Goal: Find specific page/section: Find specific page/section

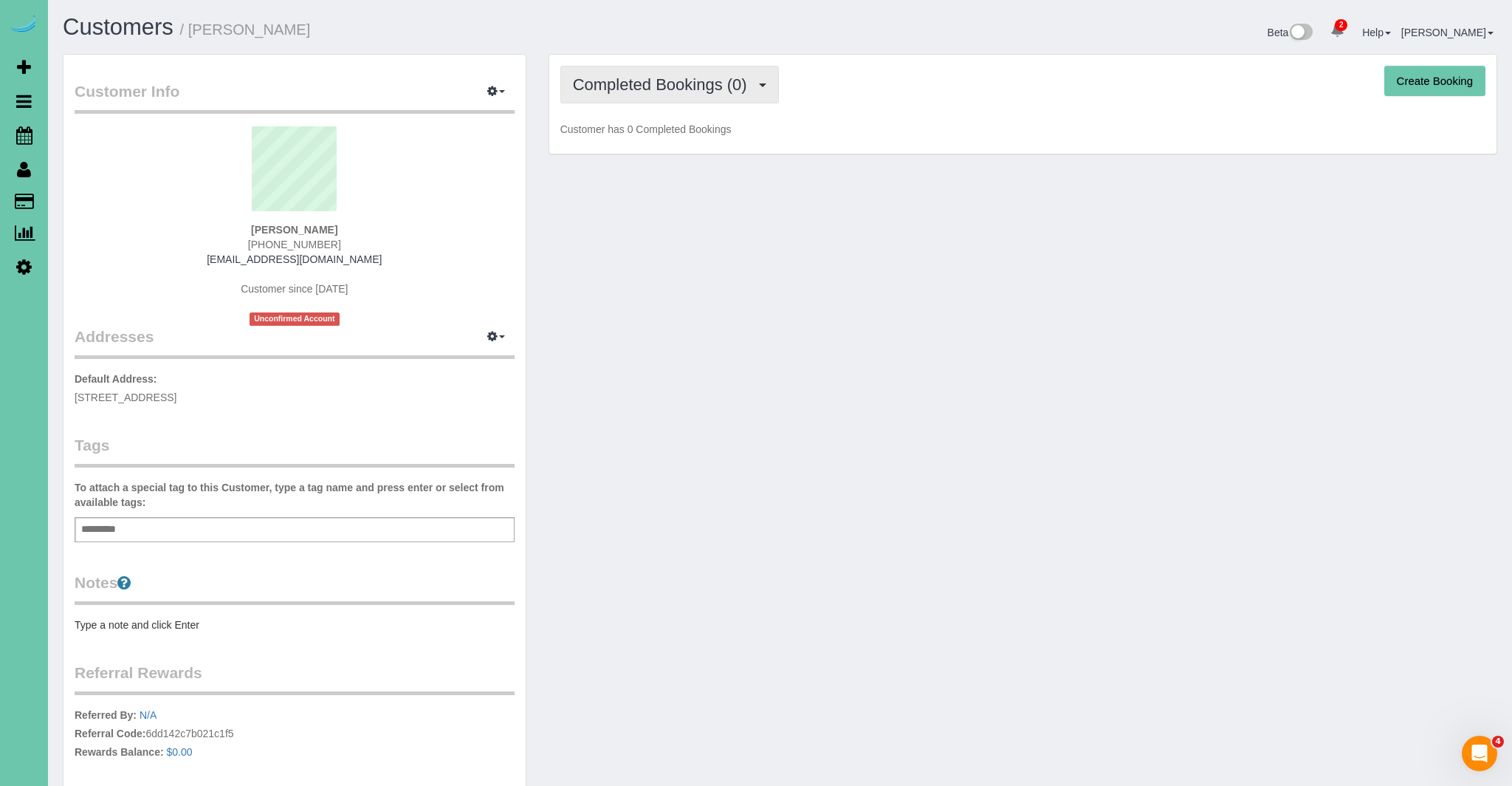
click at [645, 84] on span "Completed Bookings (0)" at bounding box center [663, 85] width 182 height 18
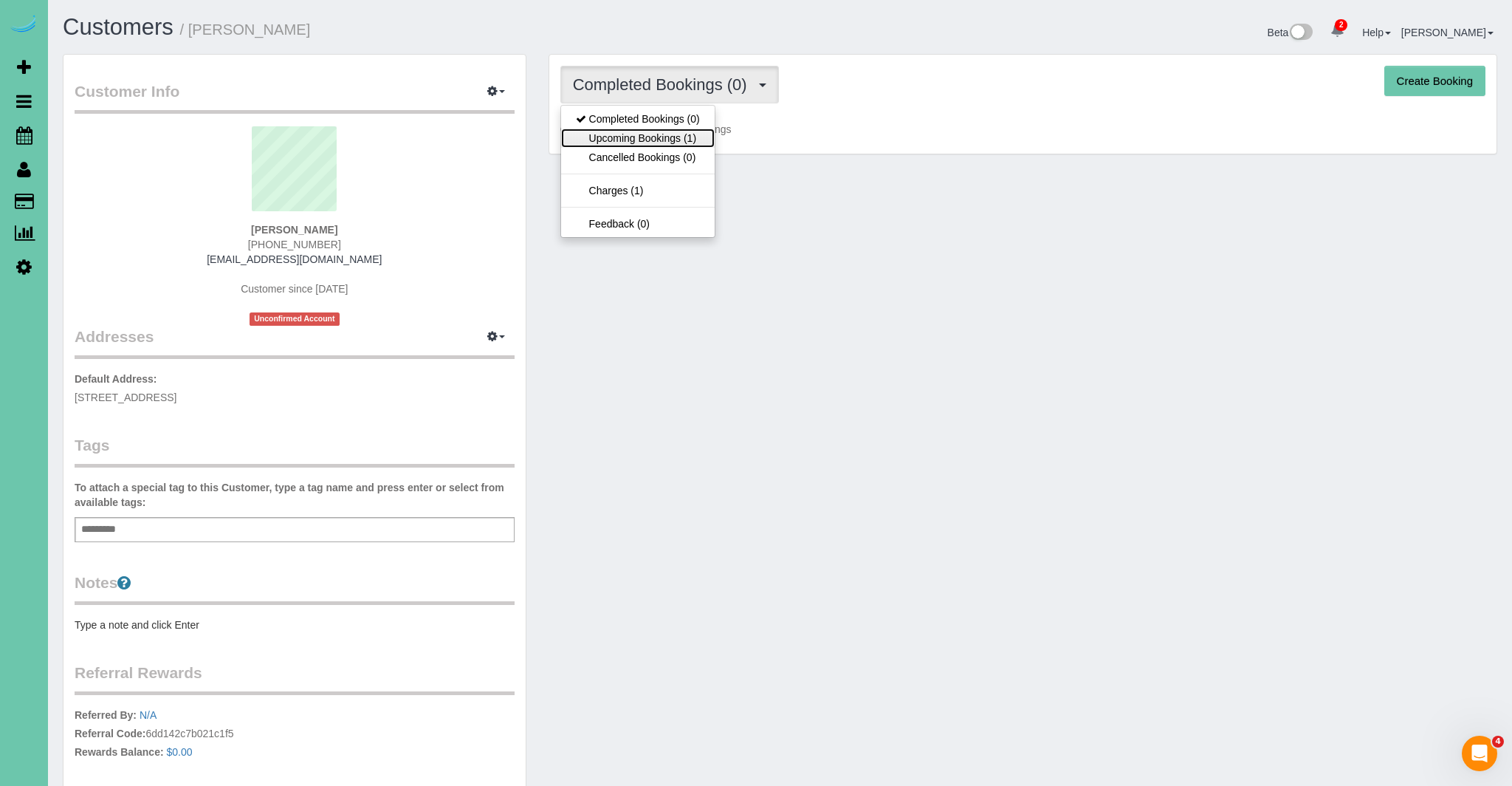
click at [641, 137] on link "Upcoming Bookings (1)" at bounding box center [638, 137] width 154 height 19
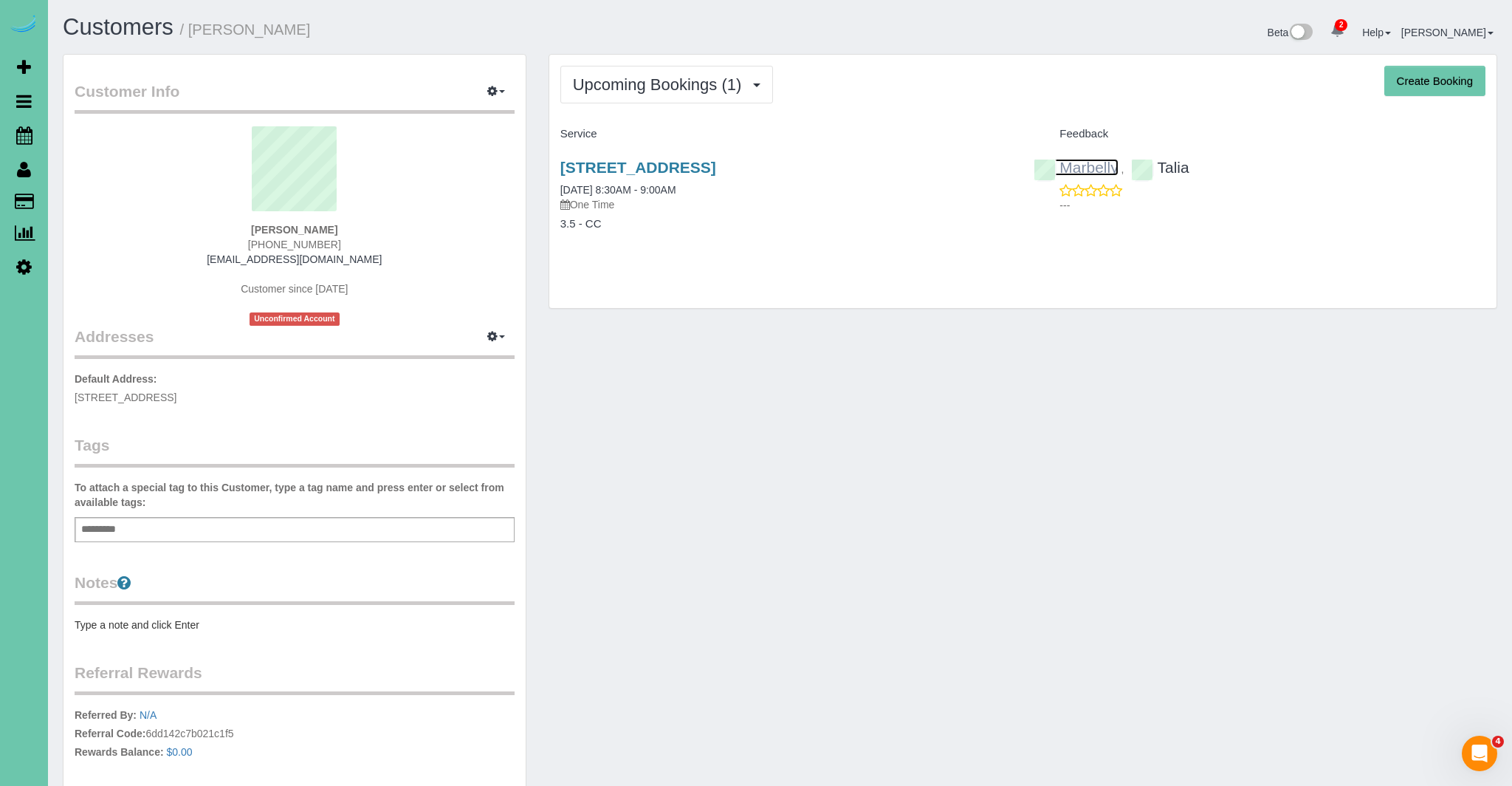
click at [1106, 169] on link "Marbelly" at bounding box center [1076, 167] width 84 height 17
